Goal: Task Accomplishment & Management: Manage account settings

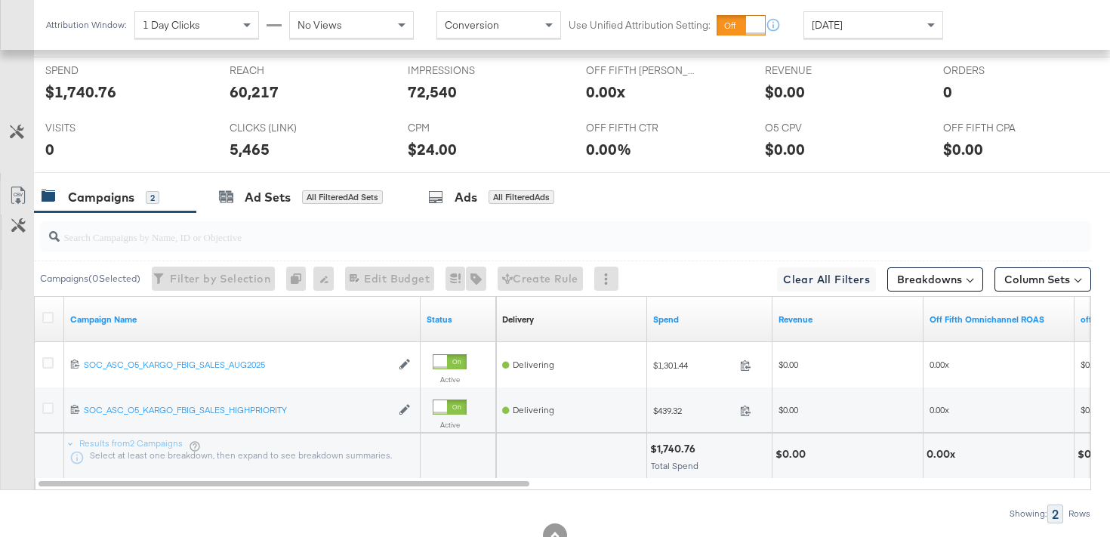
scroll to position [765, 0]
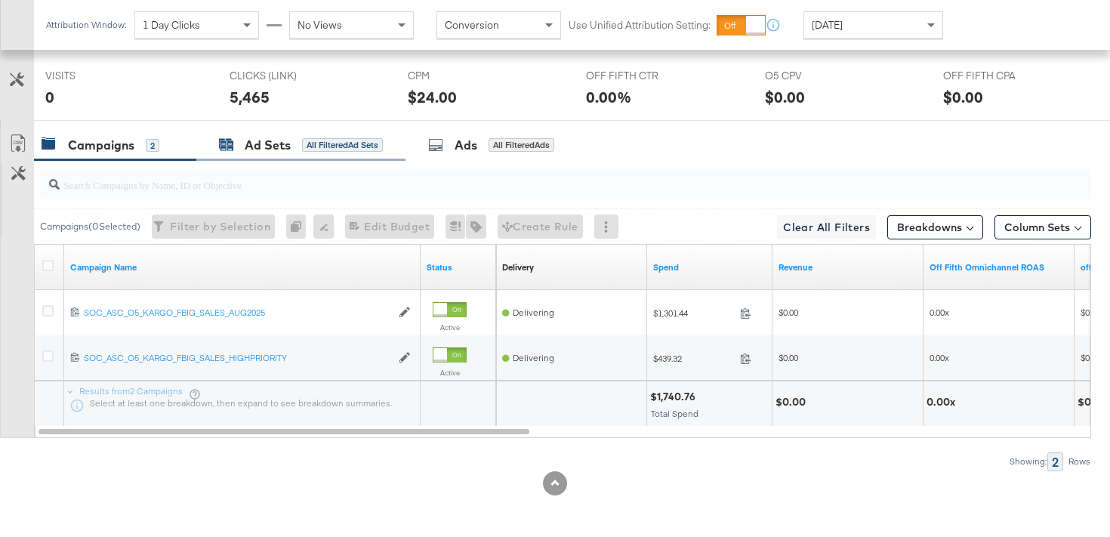
click at [345, 143] on div "All Filtered Ad Sets" at bounding box center [342, 145] width 81 height 14
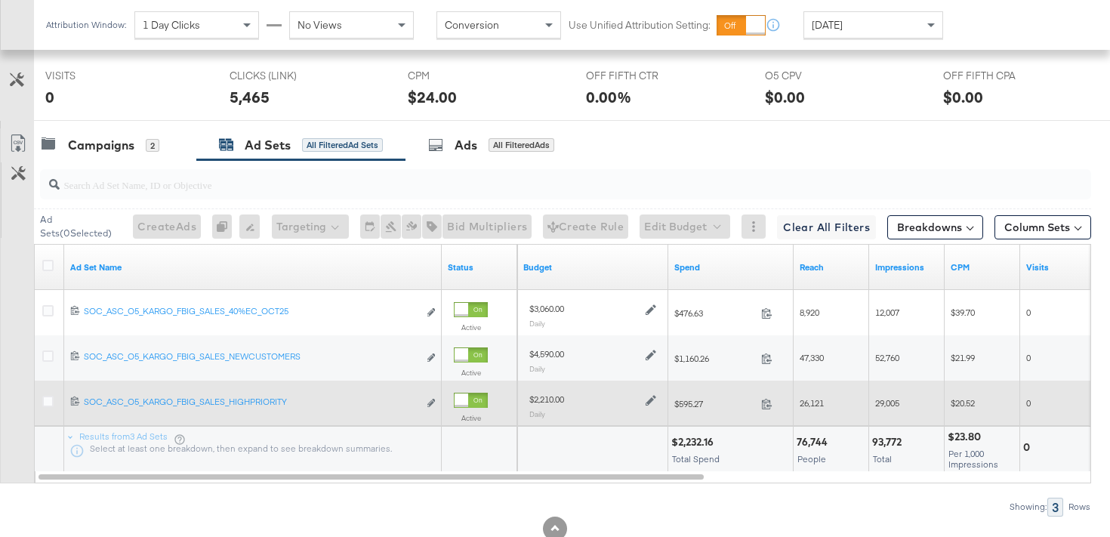
click at [648, 401] on icon at bounding box center [651, 401] width 11 height 11
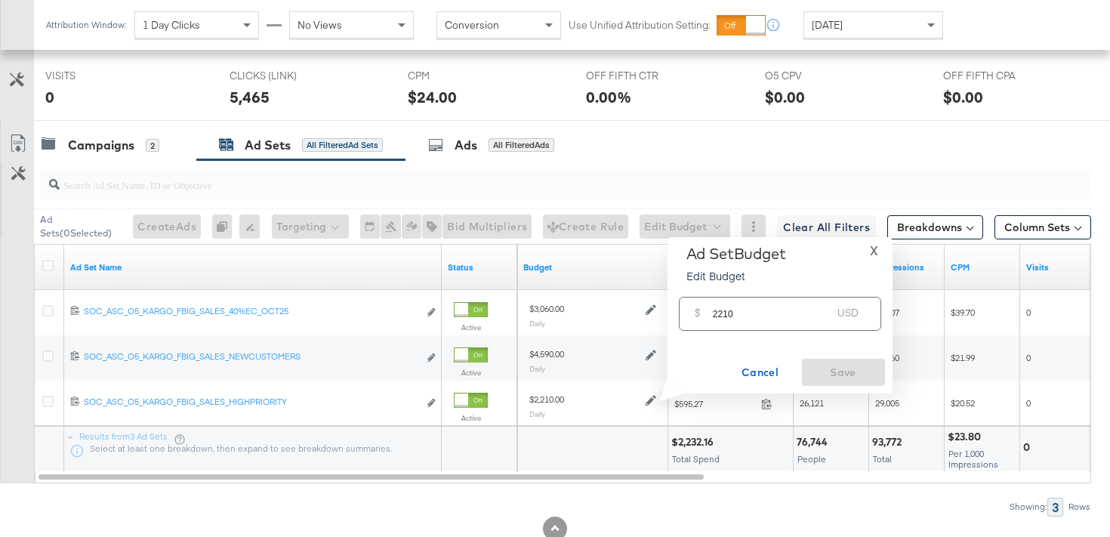
click at [721, 316] on input "2210" at bounding box center [772, 307] width 119 height 32
type input "2730"
click at [840, 368] on span "Save" at bounding box center [843, 372] width 71 height 19
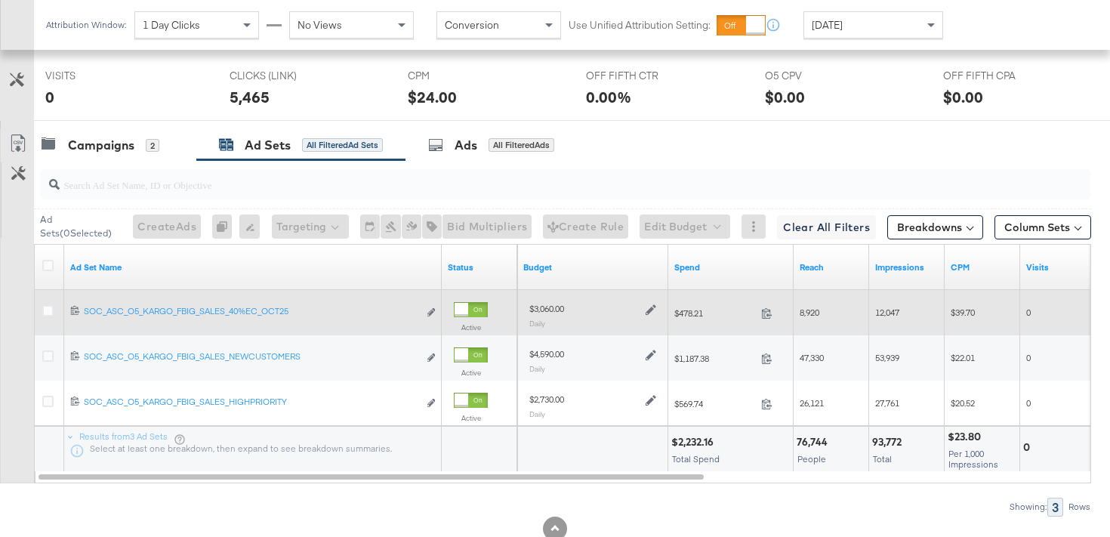
click at [647, 313] on icon at bounding box center [651, 310] width 11 height 11
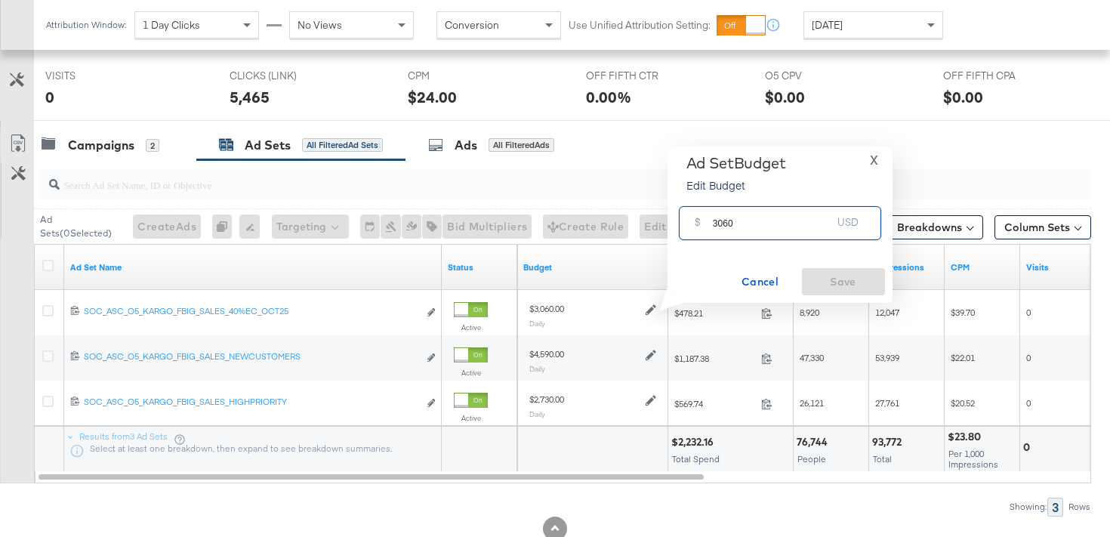
click at [720, 223] on input "3060" at bounding box center [772, 217] width 119 height 32
type input "3780"
click at [846, 273] on span "Save" at bounding box center [843, 282] width 71 height 19
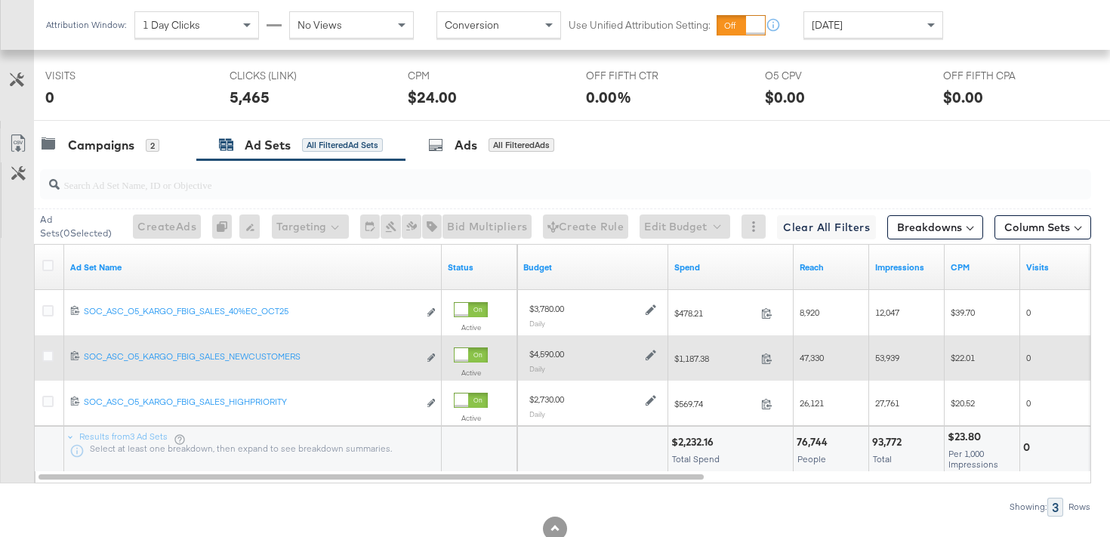
click at [648, 356] on icon at bounding box center [651, 355] width 11 height 11
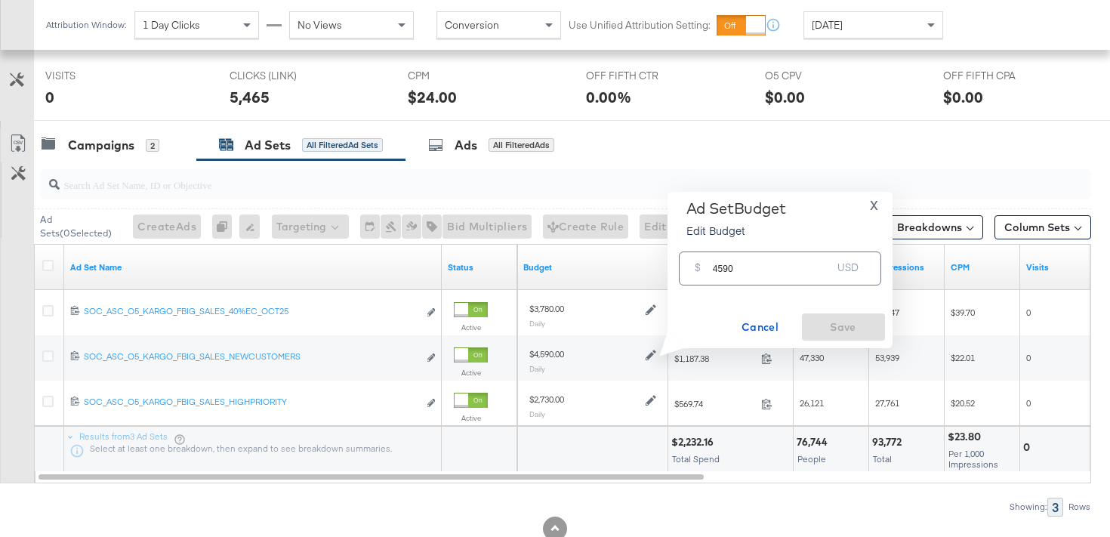
click at [719, 271] on input "4590" at bounding box center [772, 262] width 119 height 32
type input "5670"
click at [819, 320] on span "Save" at bounding box center [843, 327] width 71 height 19
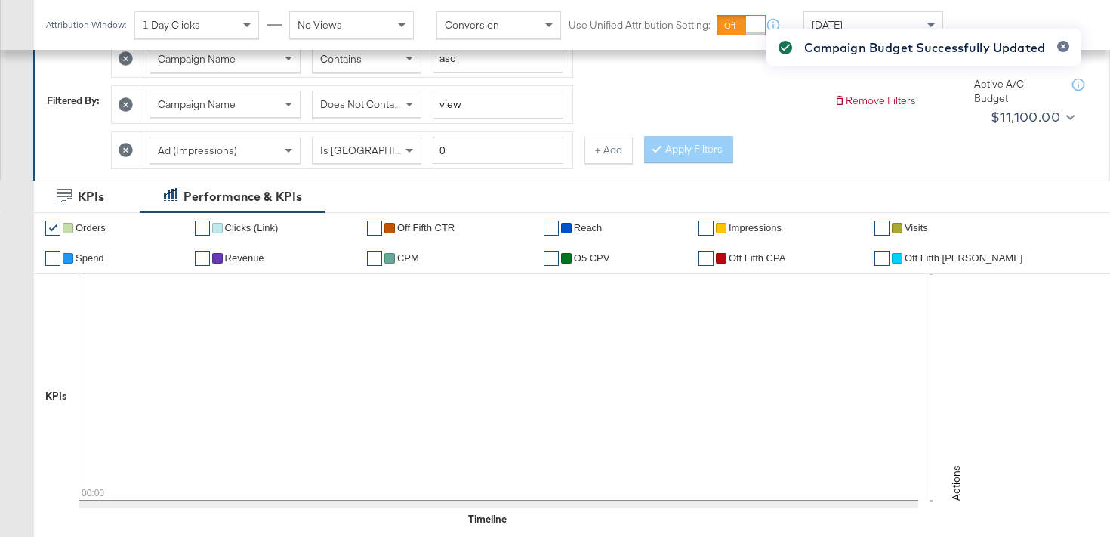
scroll to position [0, 0]
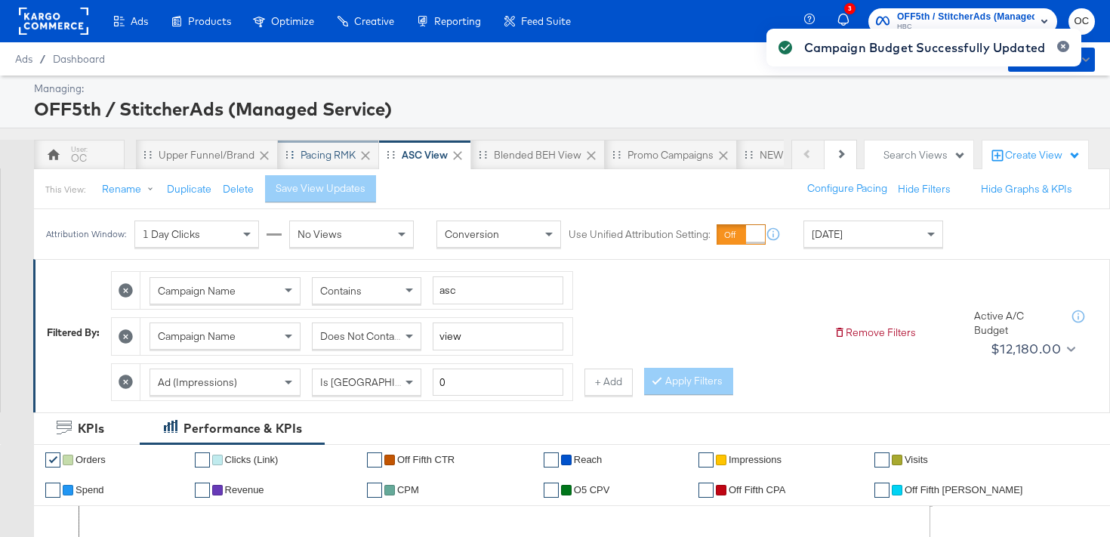
click at [344, 166] on div "Pacing RMK" at bounding box center [328, 155] width 101 height 30
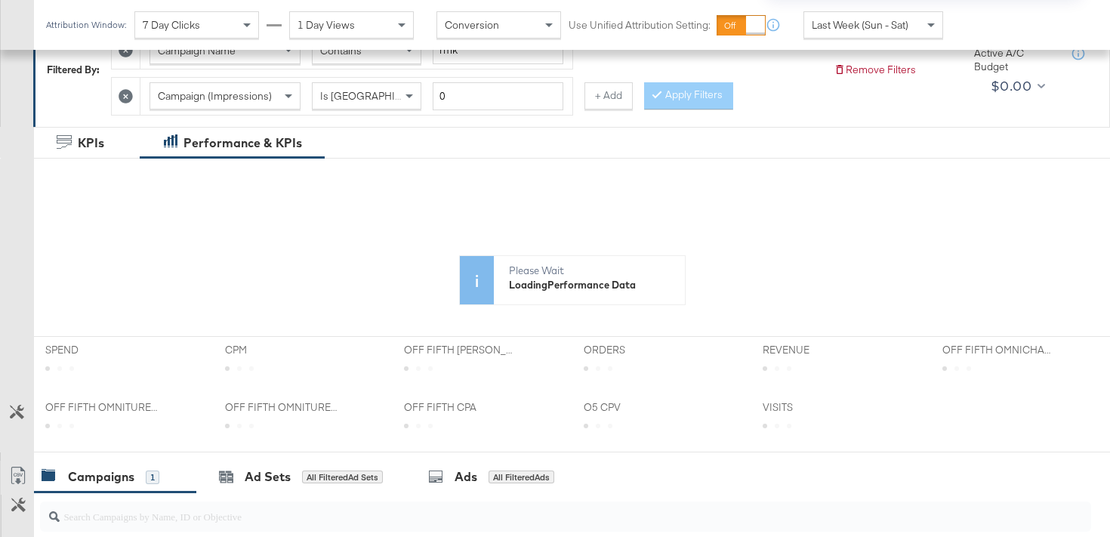
scroll to position [527, 0]
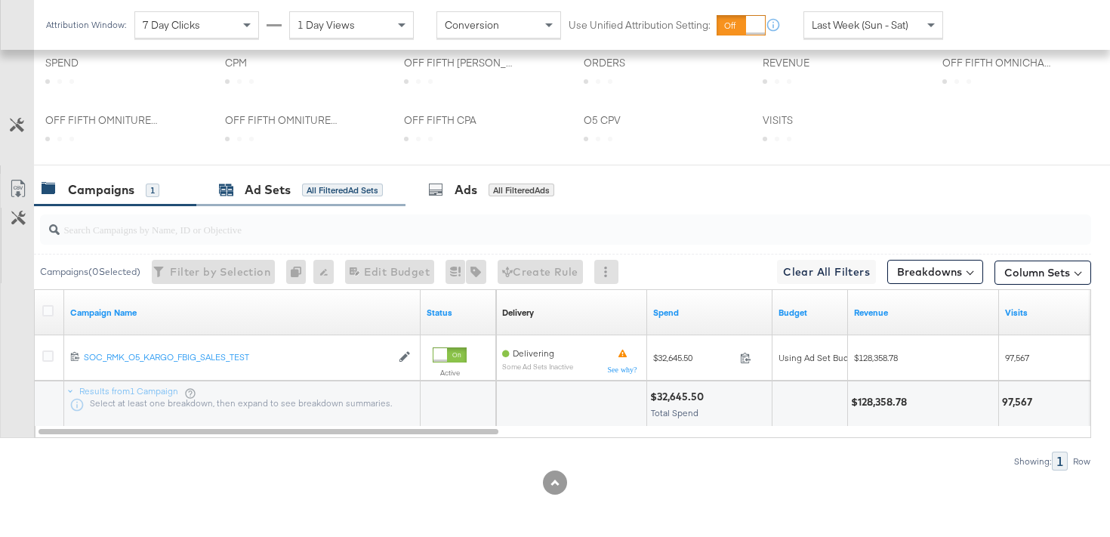
click at [308, 181] on div "Ad Sets All Filtered Ad Sets" at bounding box center [301, 189] width 164 height 17
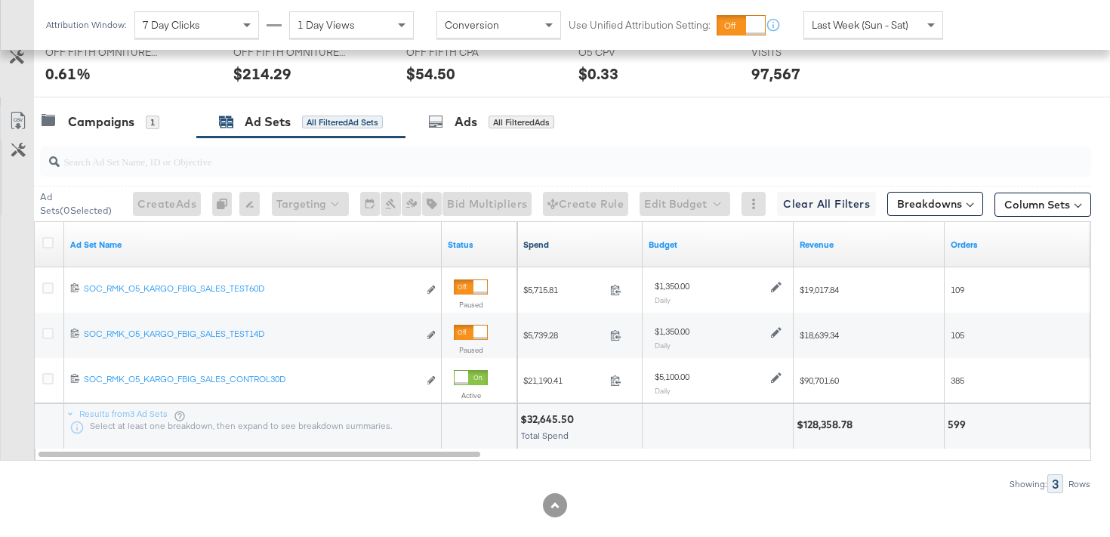
scroll to position [765, 0]
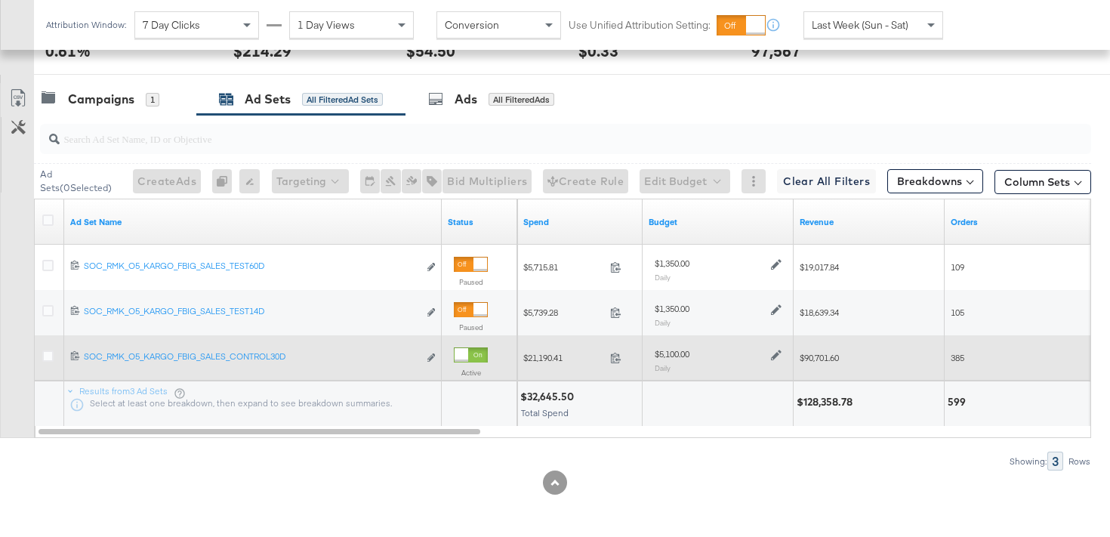
click at [767, 358] on div at bounding box center [774, 353] width 14 height 13
click at [774, 359] on icon at bounding box center [776, 355] width 11 height 11
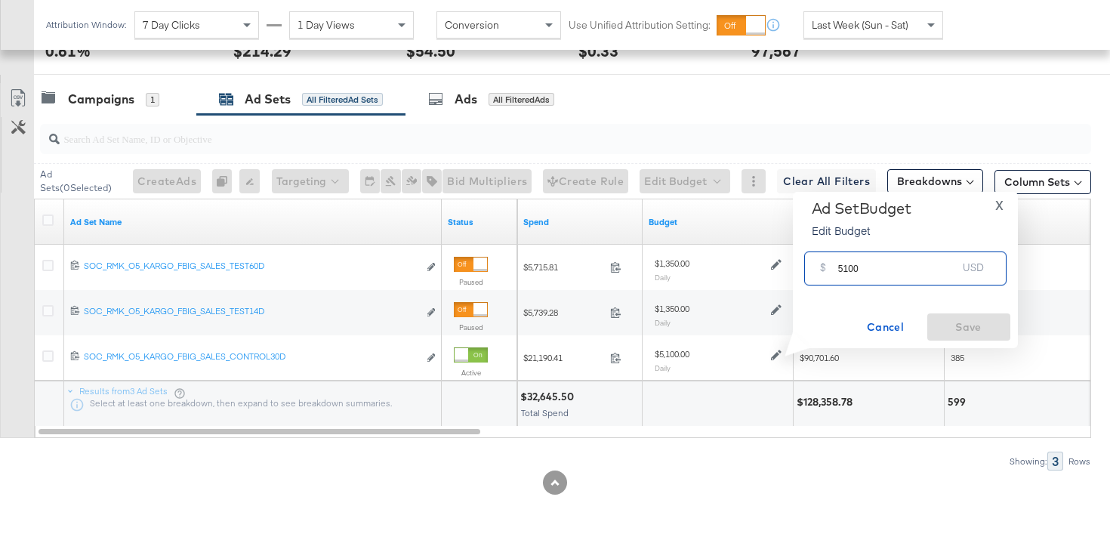
drag, startPoint x: 846, startPoint y: 271, endPoint x: 824, endPoint y: 270, distance: 21.2
click at [824, 270] on div "$ 5100 USD" at bounding box center [905, 268] width 202 height 34
type input "6300"
click at [972, 323] on span "Save" at bounding box center [968, 327] width 71 height 19
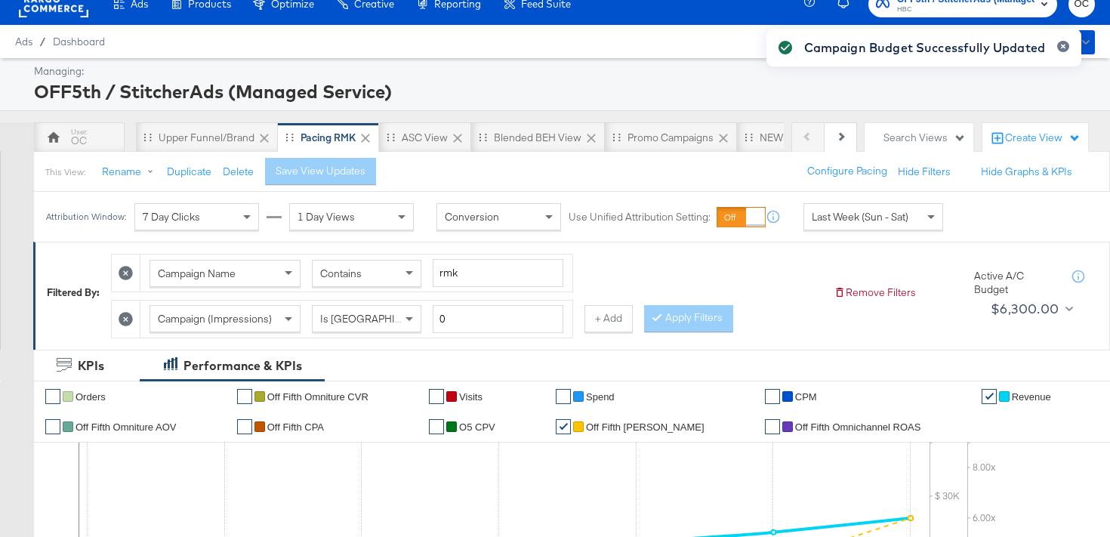
scroll to position [0, 0]
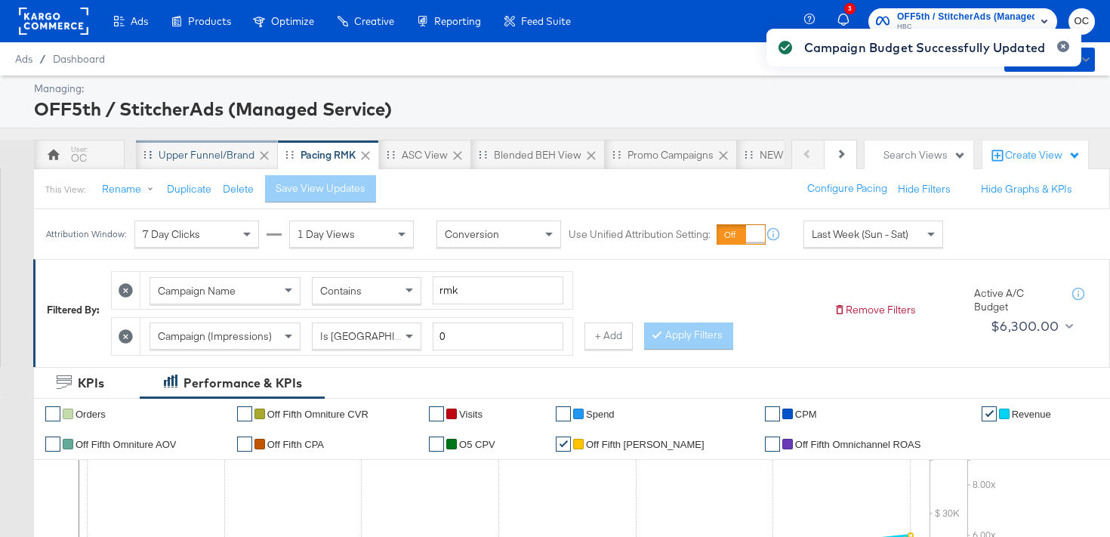
click at [238, 166] on div "Upper Funnel/Brand" at bounding box center [207, 155] width 142 height 30
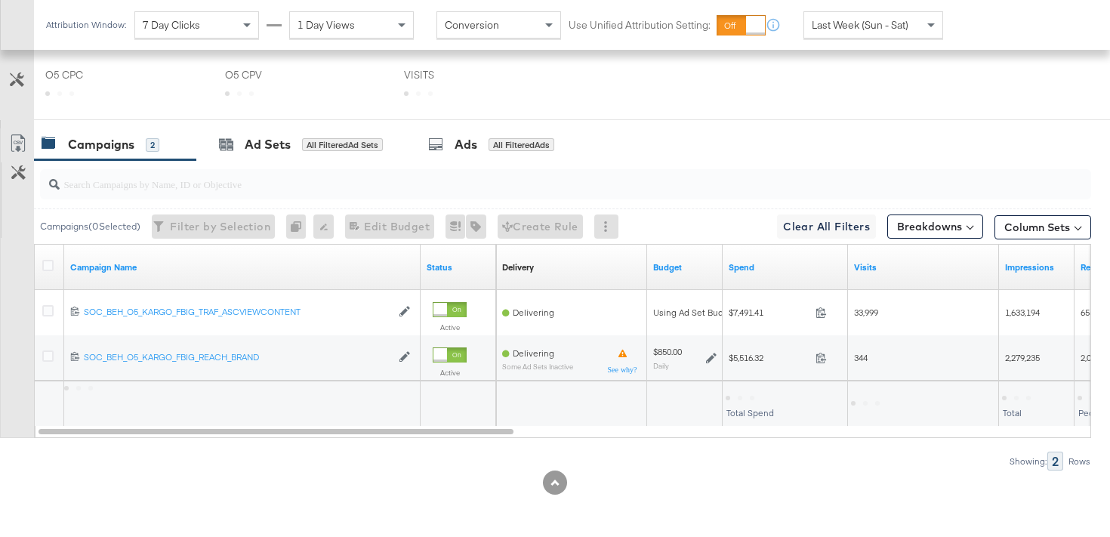
scroll to position [720, 0]
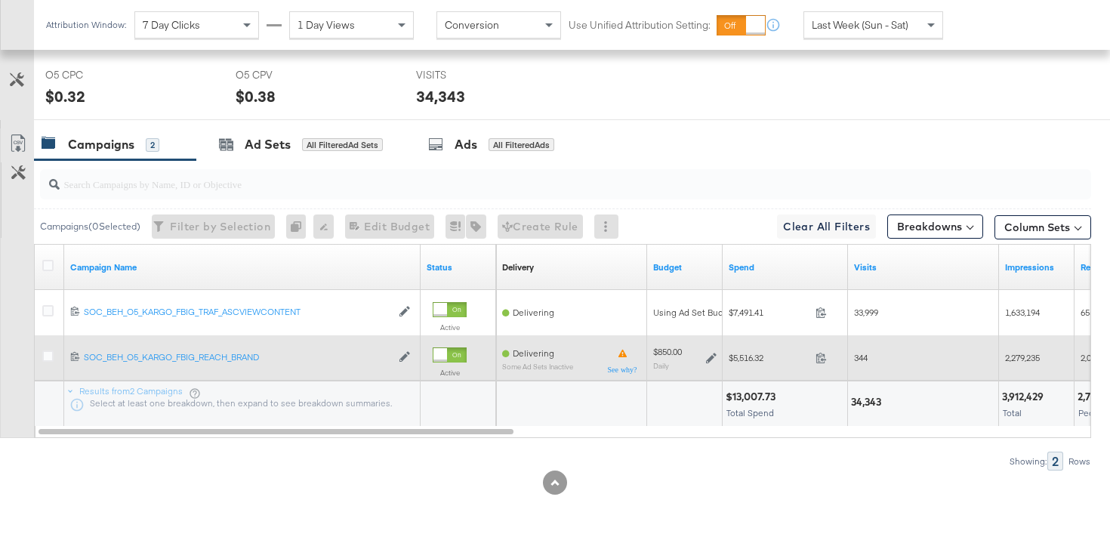
click at [713, 354] on icon at bounding box center [711, 358] width 11 height 11
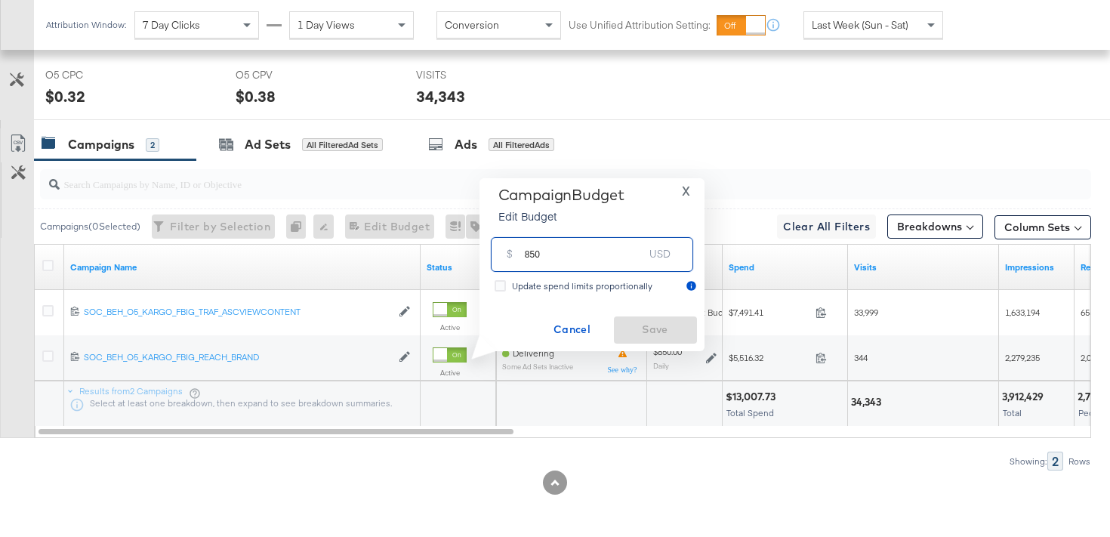
drag, startPoint x: 528, startPoint y: 256, endPoint x: 510, endPoint y: 256, distance: 18.1
click at [510, 256] on div "$ 850 USD" at bounding box center [592, 254] width 202 height 34
type input "1050"
click at [673, 330] on span "Save" at bounding box center [655, 329] width 71 height 19
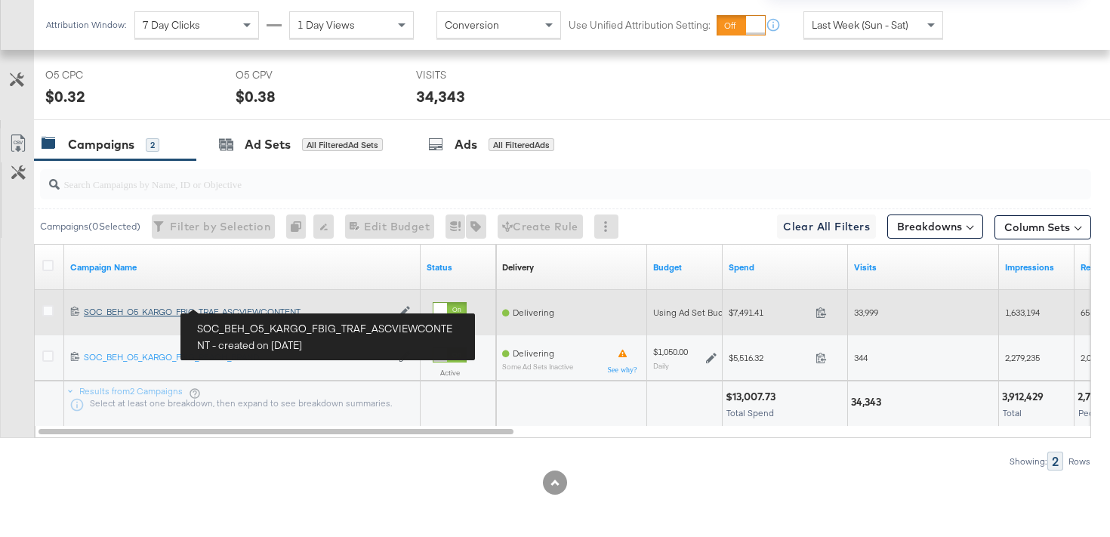
click at [295, 317] on div "SOC_BEH_O5_KARGO_FBIG_TRAF_ASCVIEWCONTENT SOC_BEH_O5_KARGO_FBIG_TRAF_ASCVIEWCON…" at bounding box center [237, 312] width 307 height 12
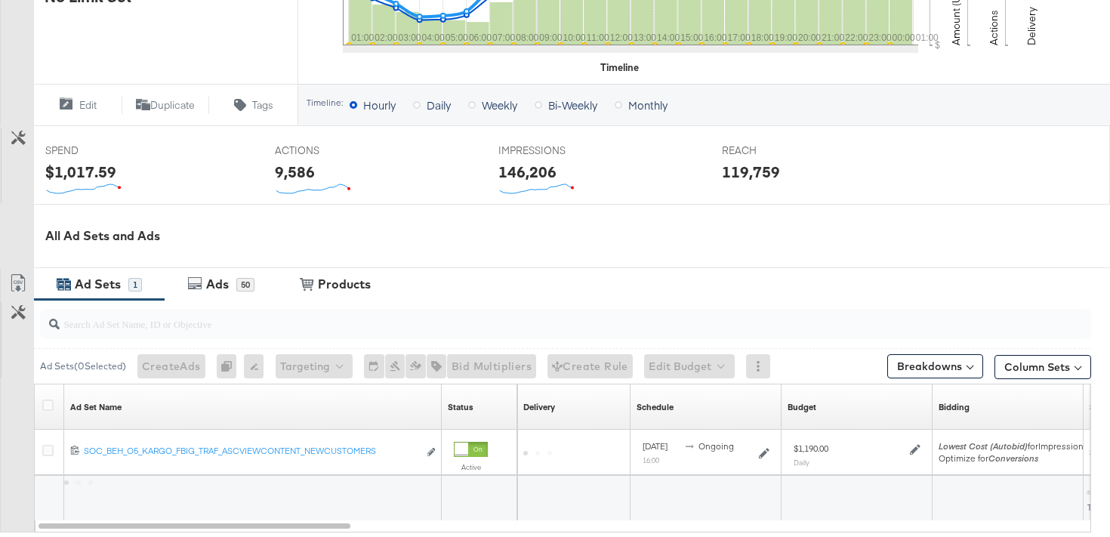
scroll to position [618, 0]
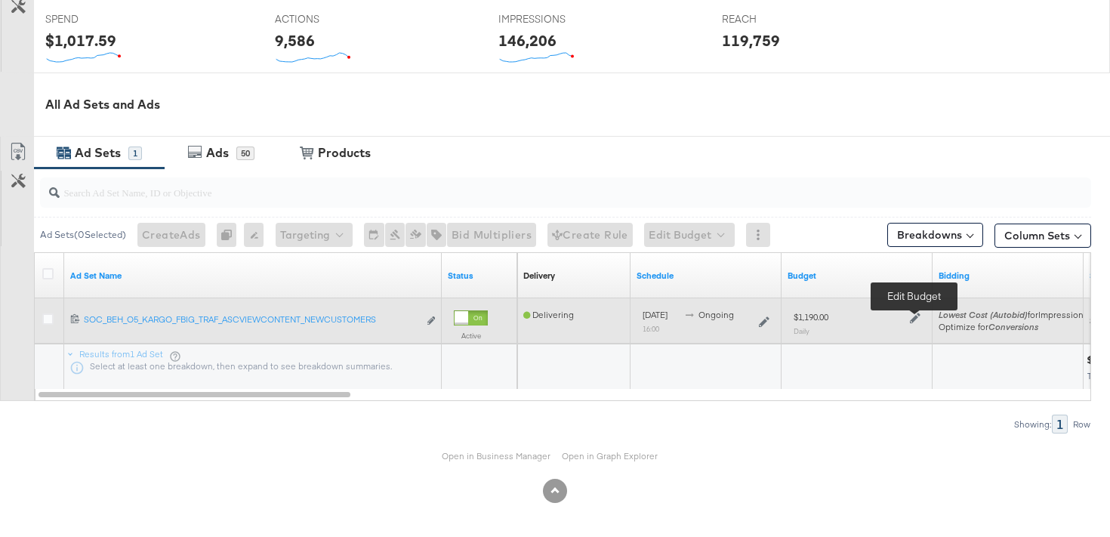
click at [912, 314] on icon at bounding box center [915, 318] width 11 height 11
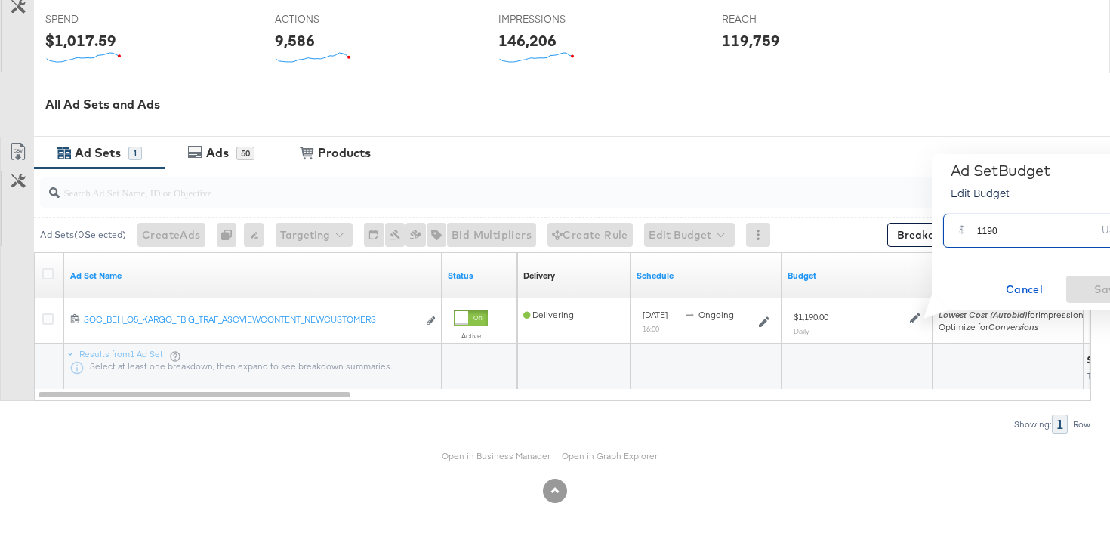
click at [985, 232] on input "1190" at bounding box center [1036, 224] width 119 height 32
type input "1470"
click at [1083, 285] on span "Save" at bounding box center [1107, 289] width 71 height 19
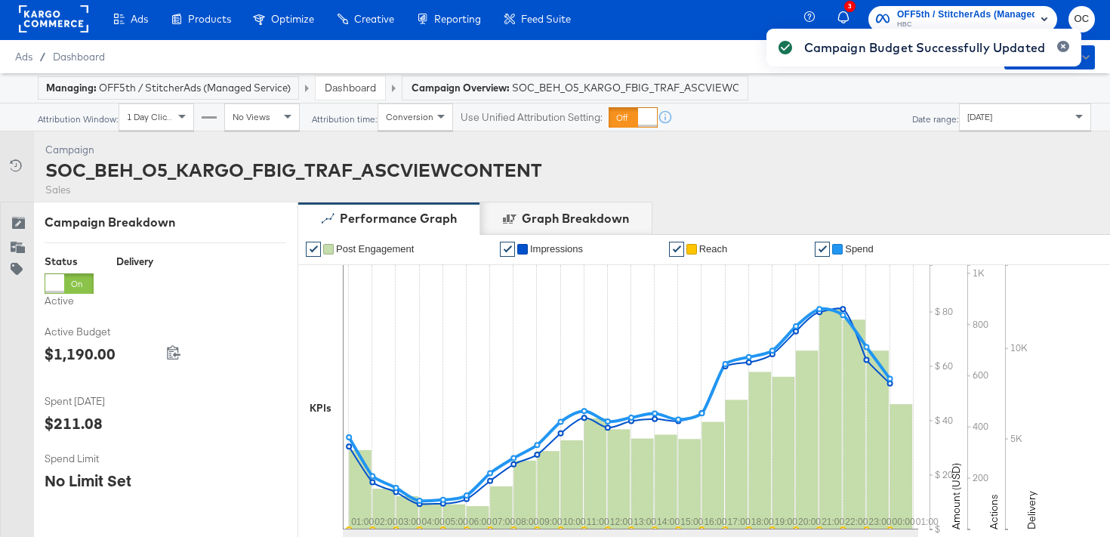
scroll to position [0, 0]
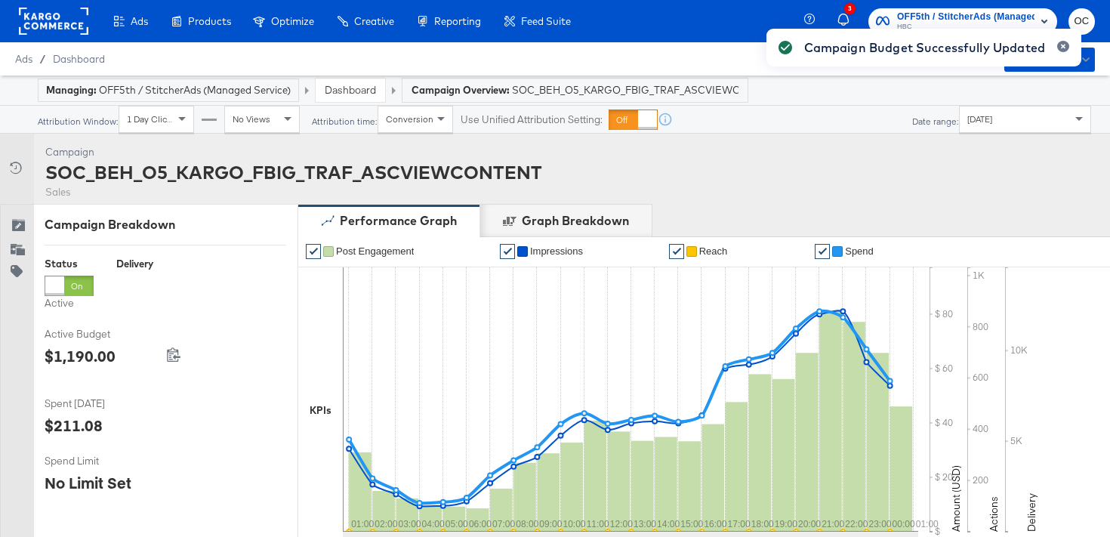
click at [331, 96] on link "Dashboard" at bounding box center [350, 90] width 51 height 14
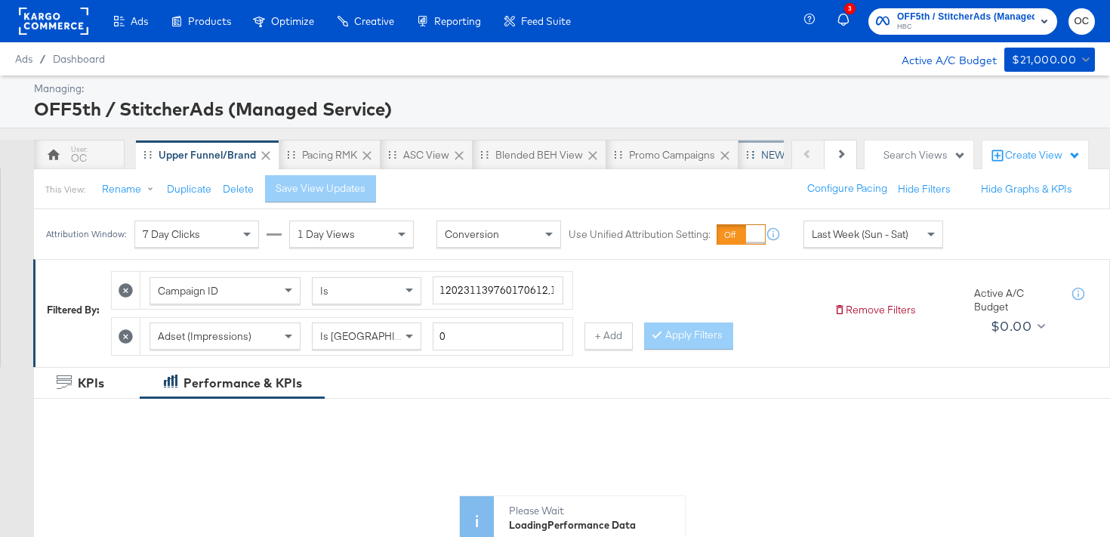
click at [761, 159] on div "NEW O5 Weekly Report" at bounding box center [816, 155] width 110 height 14
